Goal: Task Accomplishment & Management: Manage account settings

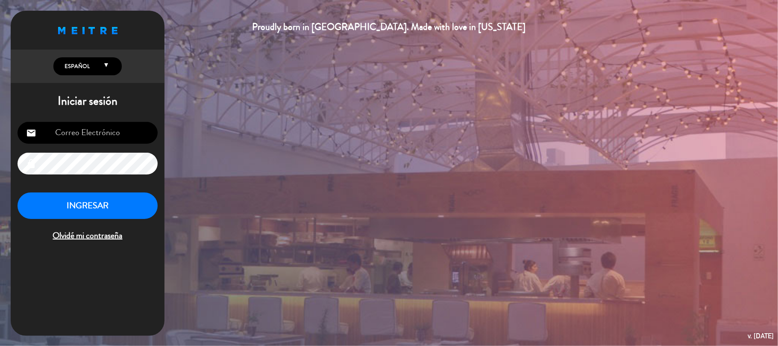
type input "[EMAIL_ADDRESS][DOMAIN_NAME]"
click at [69, 203] on button "INGRESAR" at bounding box center [88, 205] width 140 height 27
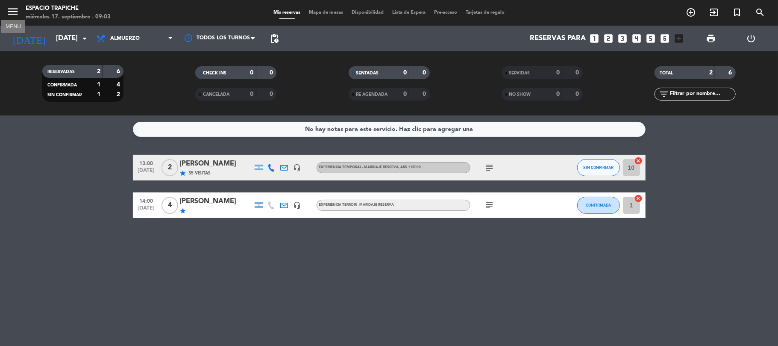
click at [12, 16] on icon "menu" at bounding box center [12, 11] width 13 height 13
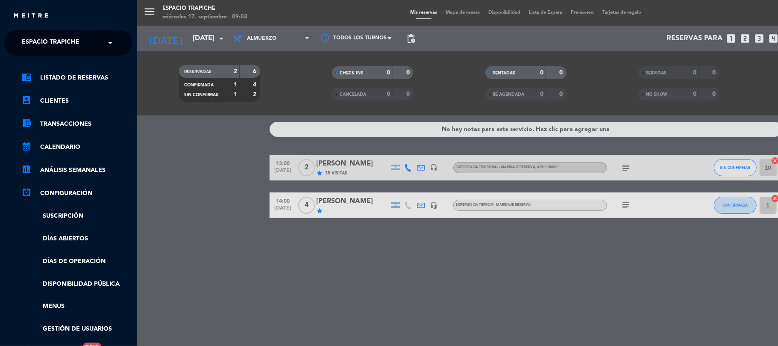
click at [7, 57] on div "chrome_reader_mode Listado de Reservas account_box Clientes account_balance_wal…" at bounding box center [68, 219] width 141 height 326
click at [35, 34] on span "Espacio Trapiche" at bounding box center [51, 43] width 58 height 18
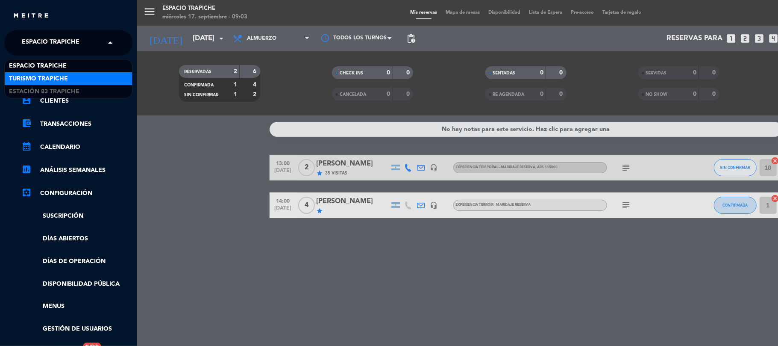
click at [32, 78] on span "Turismo Trapiche" at bounding box center [38, 79] width 59 height 10
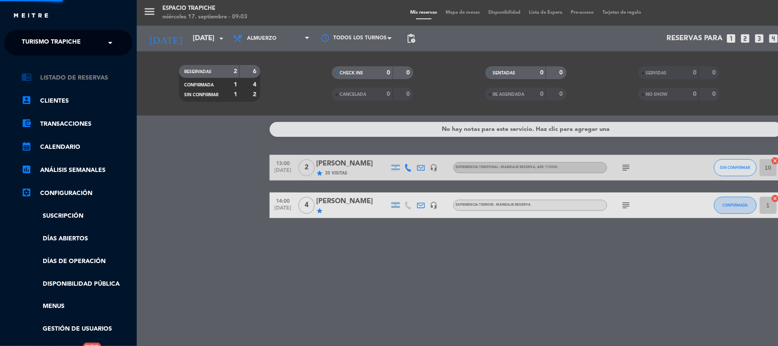
click at [32, 78] on link "chrome_reader_mode Listado de Reservas" at bounding box center [76, 78] width 111 height 10
click at [32, 78] on div "close × Turismo Trapiche × chrome_reader_mode Listado de Reservas account_box C…" at bounding box center [389, 173] width 778 height 346
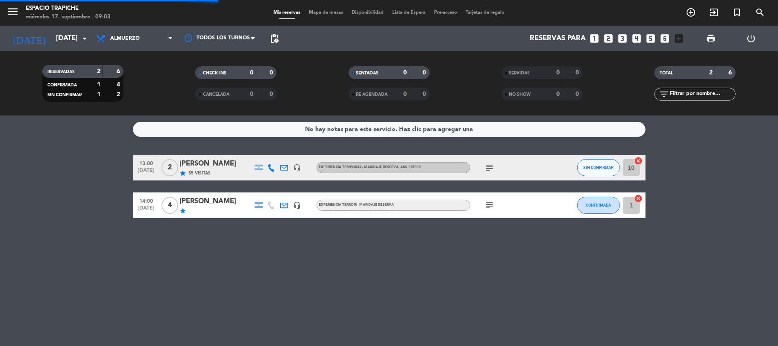
click at [25, 165] on bookings-row "13:00 [DATE] 2 [PERSON_NAME] star 35 Visitas headset_mic Experiencia Temporal -…" at bounding box center [389, 186] width 778 height 63
drag, startPoint x: 25, startPoint y: 165, endPoint x: 36, endPoint y: 155, distance: 14.9
click at [25, 165] on bookings-row "13:00 [DATE] 2 [PERSON_NAME] star 35 Visitas headset_mic Experiencia Temporal -…" at bounding box center [389, 186] width 778 height 63
click at [143, 44] on span "Almuerzo" at bounding box center [134, 38] width 85 height 19
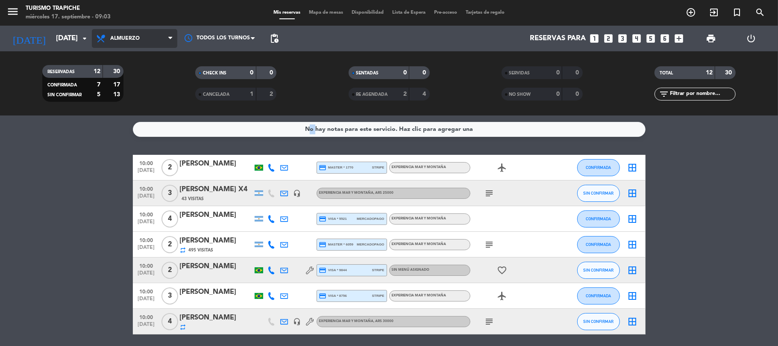
click at [146, 43] on span "Almuerzo" at bounding box center [134, 38] width 85 height 19
click at [141, 64] on div "RESERVADAS 12 30 CONFIRMADA 7 17 SIN CONFIRMAR 5 13" at bounding box center [82, 83] width 153 height 47
click at [142, 45] on span "Almuerzo" at bounding box center [134, 38] width 85 height 19
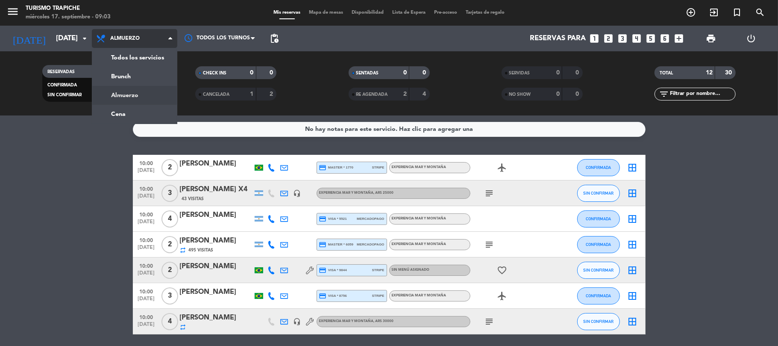
click at [142, 45] on span "Almuerzo" at bounding box center [134, 38] width 85 height 19
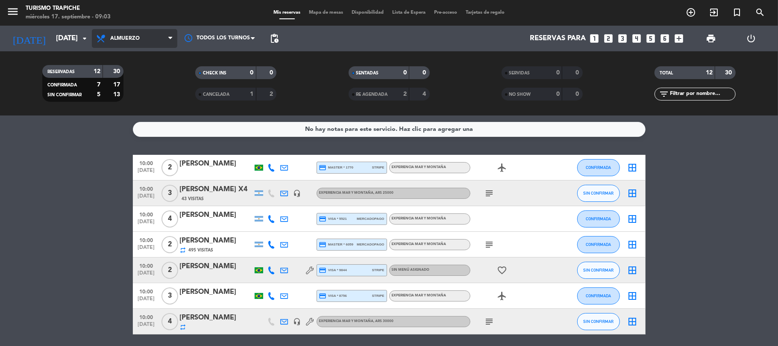
click at [149, 36] on span "Almuerzo" at bounding box center [134, 38] width 85 height 19
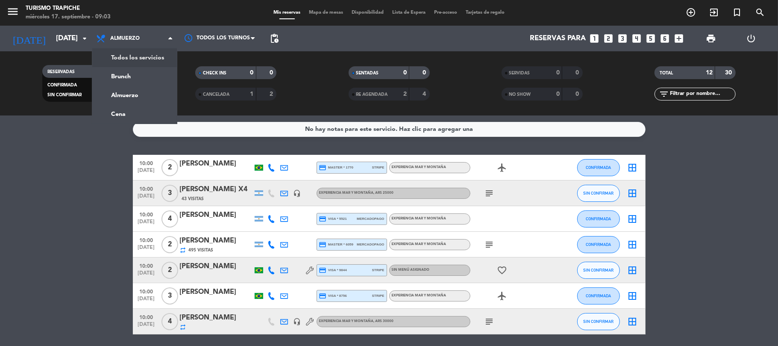
click at [144, 59] on div "menu Turismo Trapiche [DATE] 17. septiembre - 09:03 Mis reservas Mapa de mesas …" at bounding box center [389, 57] width 778 height 115
click at [144, 59] on div "RESERVADAS 12 30 CONFIRMADA 7 17 SIN CONFIRMAR 5 13 CHECK INS 0 0 CANCELADA 1 2…" at bounding box center [389, 83] width 778 height 64
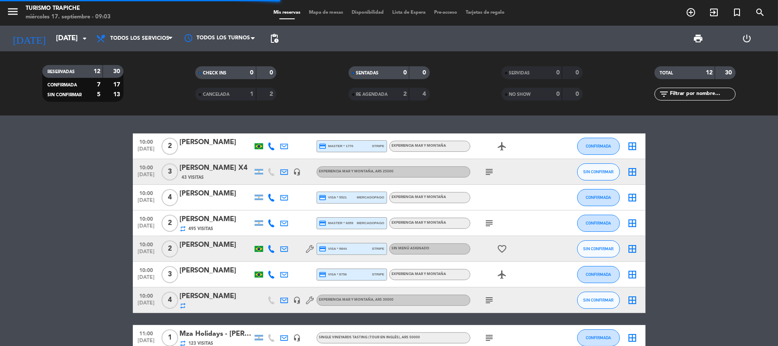
click at [224, 307] on div "repeat" at bounding box center [216, 305] width 73 height 7
click at [224, 302] on div at bounding box center [389, 173] width 778 height 346
drag, startPoint x: 224, startPoint y: 307, endPoint x: 224, endPoint y: 301, distance: 5.6
click at [224, 302] on div at bounding box center [389, 173] width 778 height 346
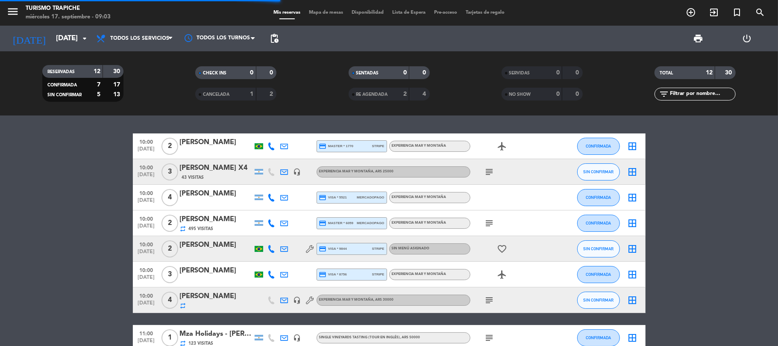
click at [224, 302] on div at bounding box center [389, 173] width 778 height 346
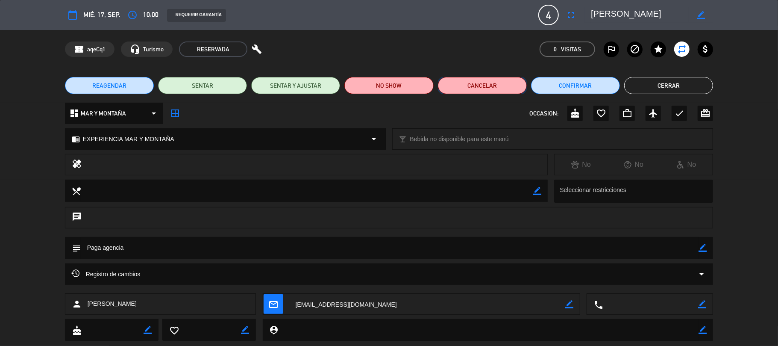
click at [513, 81] on button "Cancelar" at bounding box center [482, 85] width 89 height 17
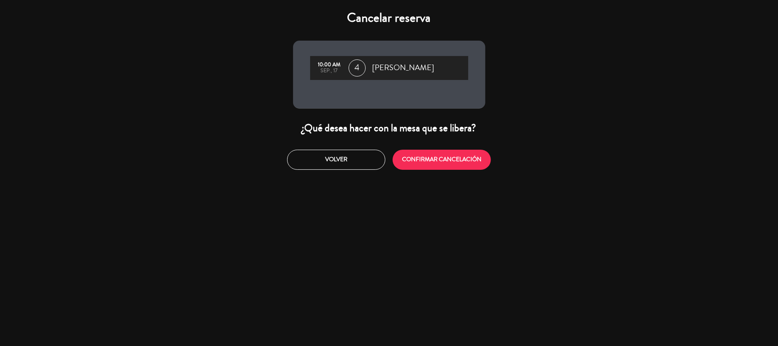
click at [513, 81] on div "Cancelar reserva 10:00 AM sep., 17 4 [PERSON_NAME] ¿Qué desea hacer con la mesa…" at bounding box center [389, 173] width 778 height 346
click at [431, 157] on button "CONFIRMAR CANCELACIÓN" at bounding box center [442, 159] width 98 height 20
click at [0, 0] on div at bounding box center [0, 0] width 0 height 0
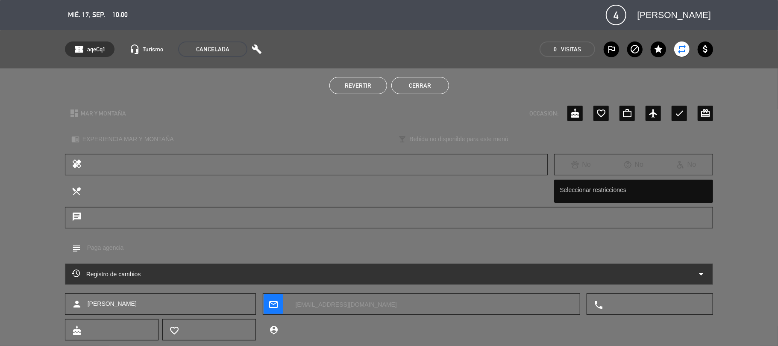
click at [430, 82] on button "Cerrar" at bounding box center [420, 85] width 58 height 17
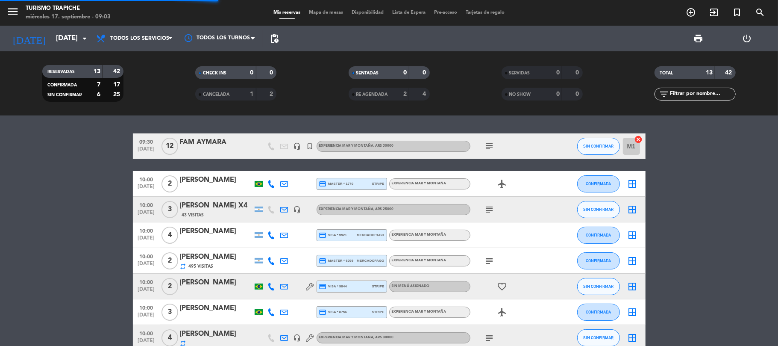
click at [0, 228] on bookings-row "09:30 [DATE] FAM AYMARA headset_mic turned_in_not EXPERIENCIA MAR Y MONTAÑA , A…" at bounding box center [389, 323] width 778 height 381
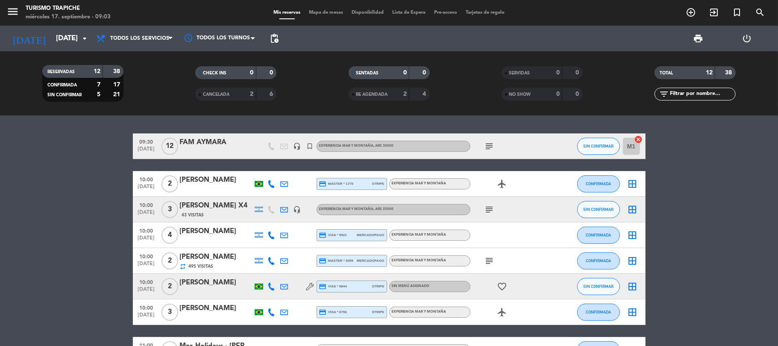
click at [0, 180] on bookings-row "09:30 [DATE] FAM AYMARA headset_mic turned_in_not EXPERIENCIA MAR Y MONTAÑA , A…" at bounding box center [389, 310] width 778 height 355
drag, startPoint x: 0, startPoint y: 180, endPoint x: 7, endPoint y: 176, distance: 8.4
click at [0, 180] on bookings-row "09:30 [DATE] FAM AYMARA headset_mic turned_in_not EXPERIENCIA MAR Y MONTAÑA , A…" at bounding box center [389, 310] width 778 height 355
